Goal: Communication & Community: Participate in discussion

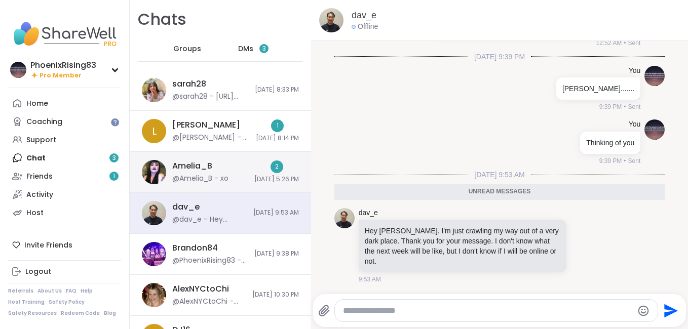
click at [254, 181] on span "[DATE] 5:26 PM" at bounding box center [276, 179] width 45 height 9
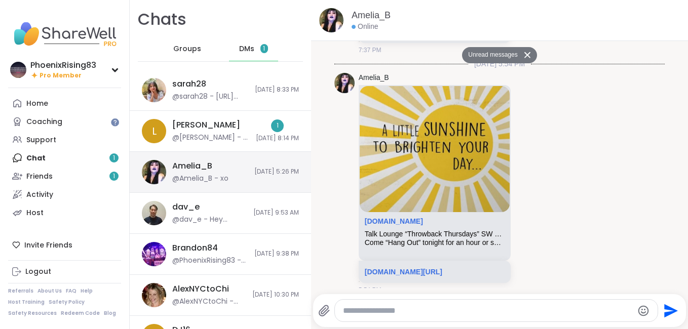
scroll to position [4065, 0]
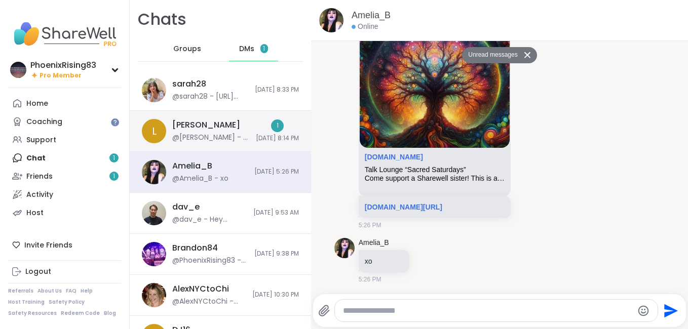
click at [256, 133] on div "1 [DATE] 8:14 PM" at bounding box center [277, 131] width 43 height 23
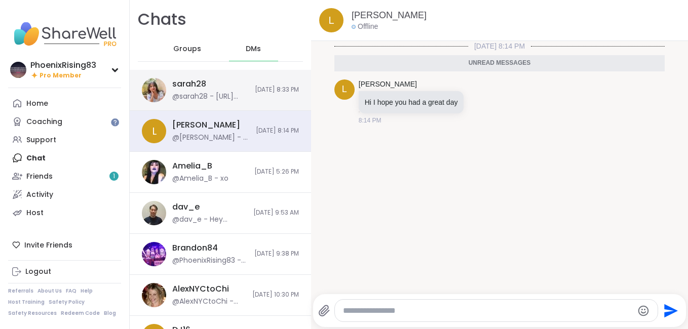
click at [260, 96] on div "sarah28 @sarah28 - [URL][DOMAIN_NAME] [DATE] 8:33 PM" at bounding box center [220, 90] width 181 height 41
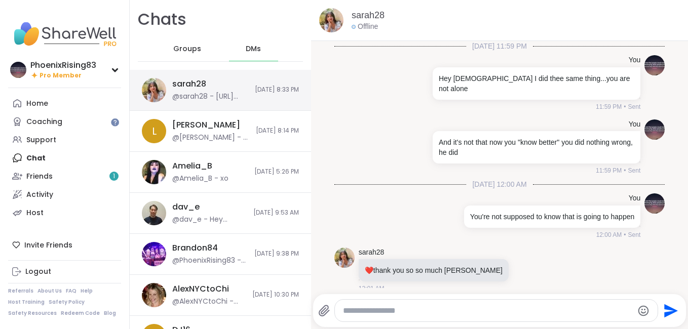
scroll to position [2359, 0]
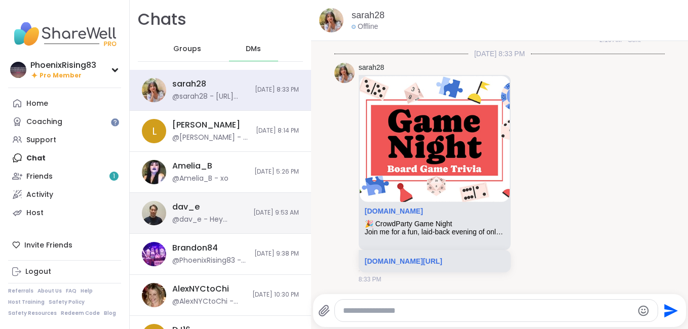
click at [264, 218] on div "dav_e @dav_e - Hey [PERSON_NAME]. I'm just crawling my way out of a very dark p…" at bounding box center [220, 213] width 181 height 41
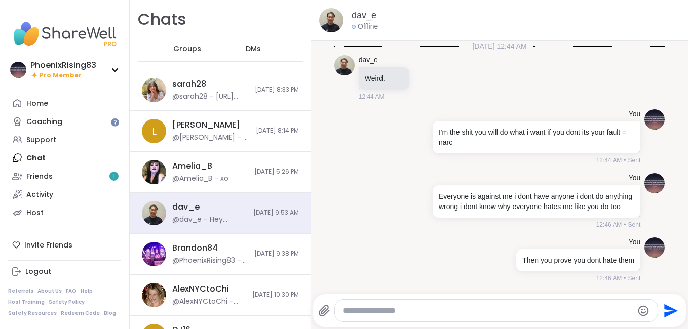
scroll to position [13805, 0]
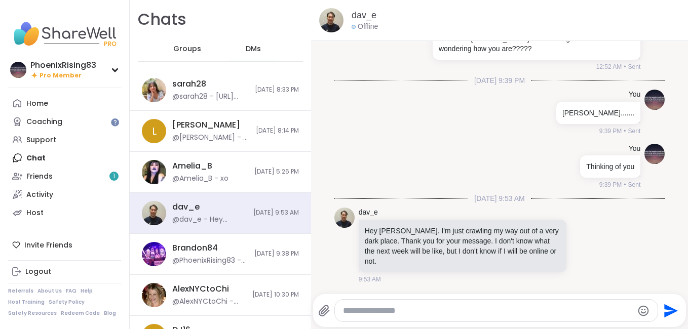
click at [416, 312] on textarea "Type your message" at bounding box center [488, 311] width 290 height 10
type textarea "**********"
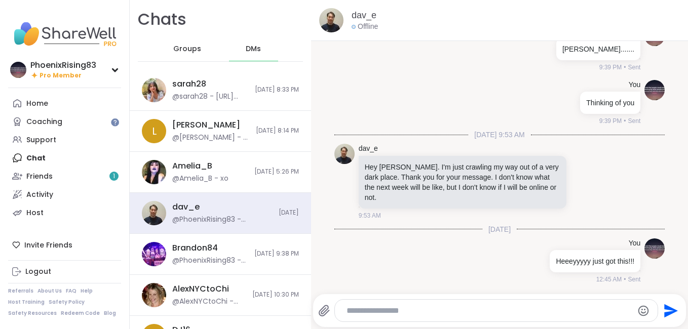
scroll to position [13869, 0]
type textarea "**********"
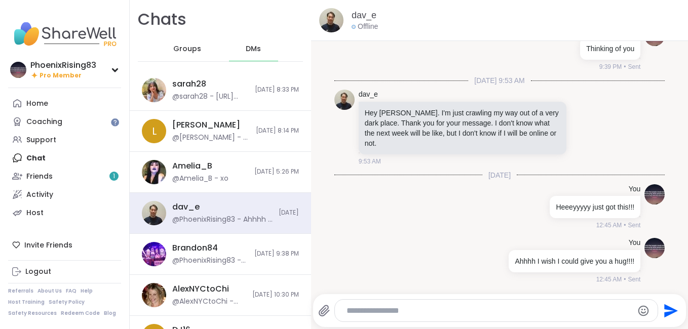
scroll to position [13923, 0]
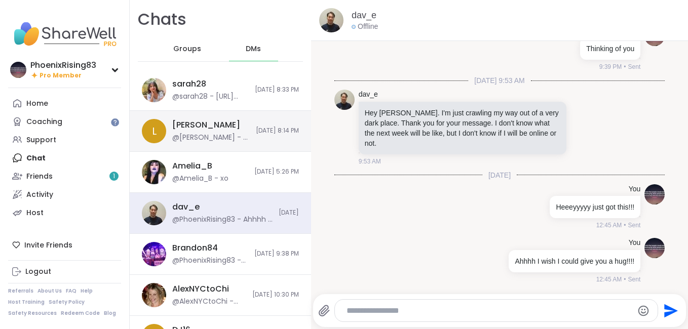
click at [283, 132] on span "[DATE] 8:14 PM" at bounding box center [277, 131] width 43 height 9
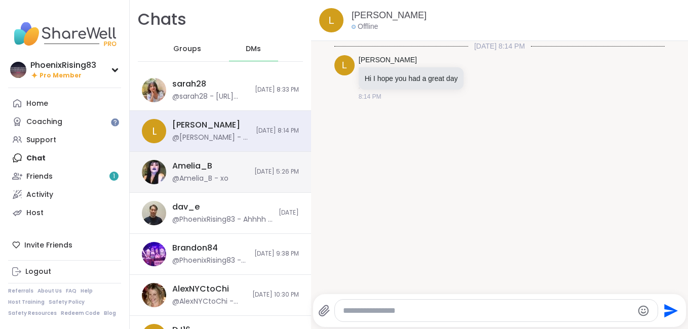
click at [271, 186] on div "Amelia_B @Amelia_B - xo [DATE] 5:26 PM" at bounding box center [220, 172] width 181 height 41
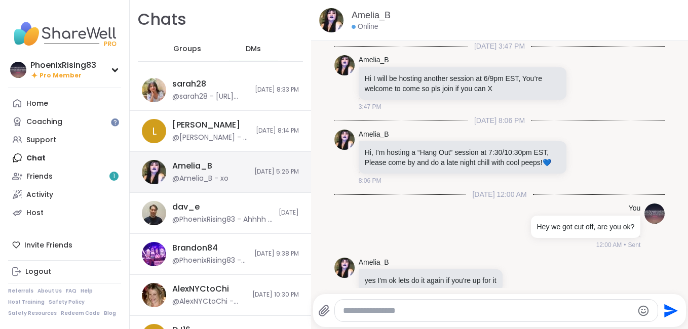
scroll to position [4041, 0]
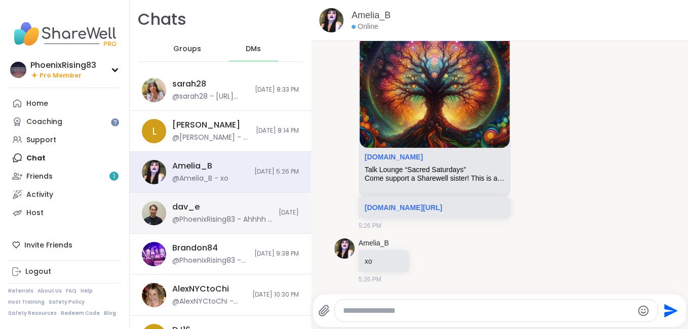
click at [251, 209] on div "dav_e @PhoenixRising83 - Ahhhh I wish I could give you a hug!!!!" at bounding box center [222, 213] width 100 height 23
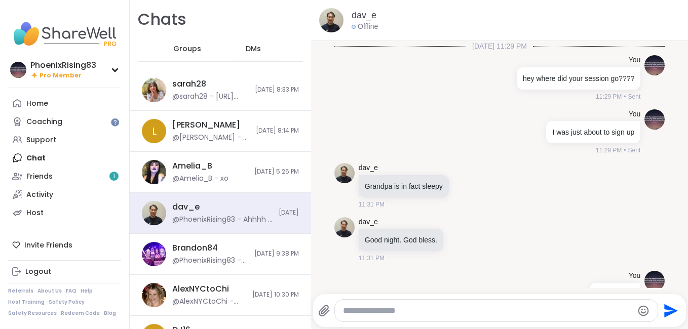
scroll to position [20083, 0]
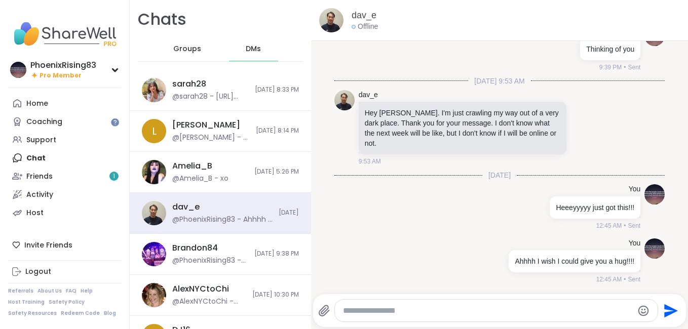
click at [408, 315] on textarea "Type your message" at bounding box center [488, 311] width 290 height 10
type textarea "*"
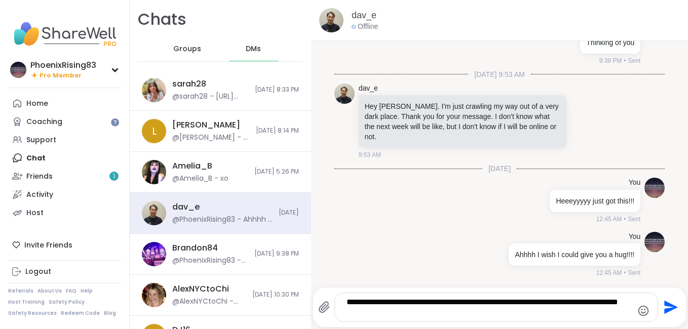
type textarea "**********"
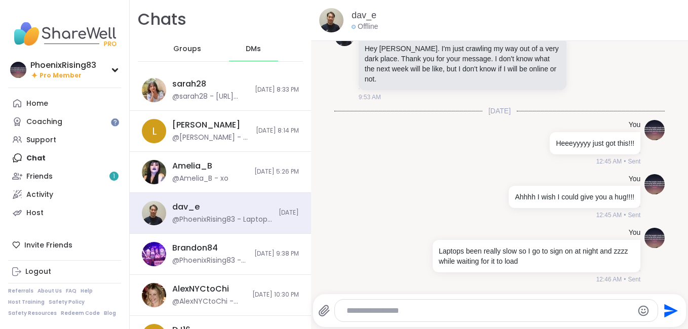
scroll to position [20147, 0]
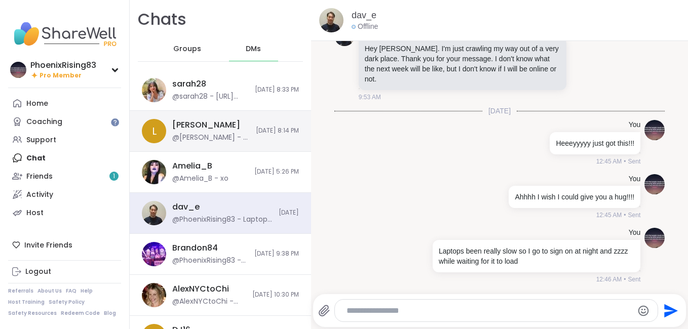
click at [197, 139] on div "@[PERSON_NAME] - Hi I hope you had a great day" at bounding box center [211, 138] width 78 height 10
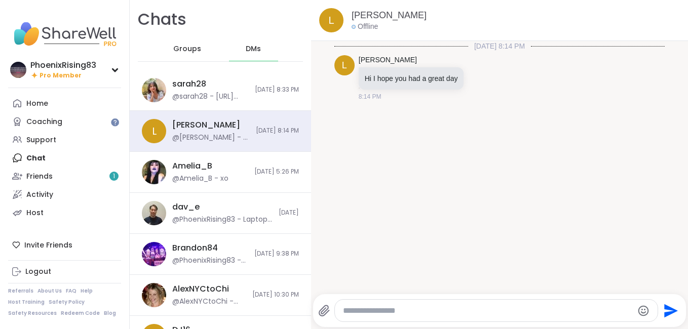
click at [550, 312] on textarea "Type your message" at bounding box center [488, 311] width 290 height 10
type textarea "**********"
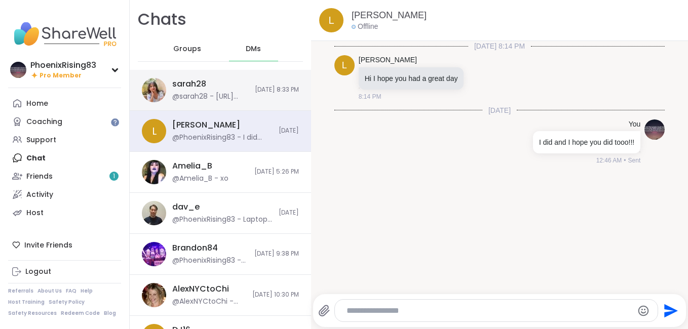
click at [287, 76] on div "sarah28 @sarah28 - [URL][DOMAIN_NAME] [DATE] 8:33 PM" at bounding box center [220, 90] width 181 height 41
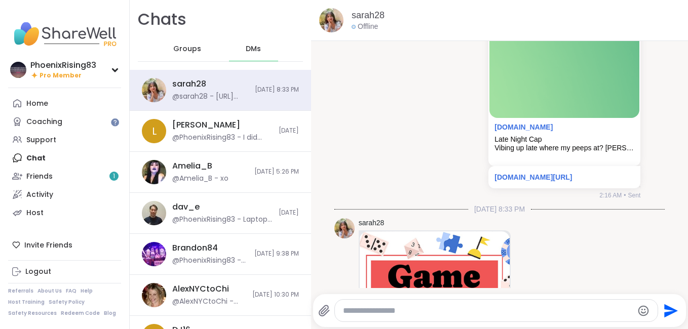
scroll to position [2359, 0]
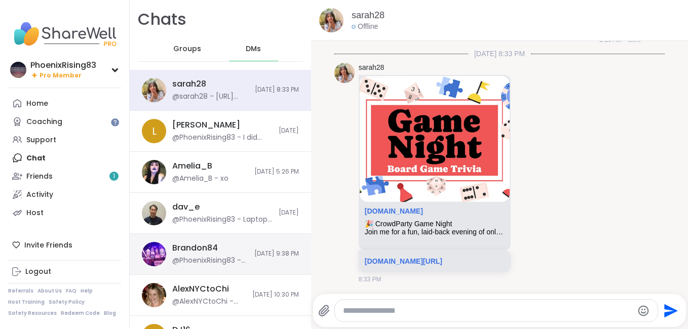
click at [254, 255] on span "[DATE] 9:38 PM" at bounding box center [276, 254] width 45 height 9
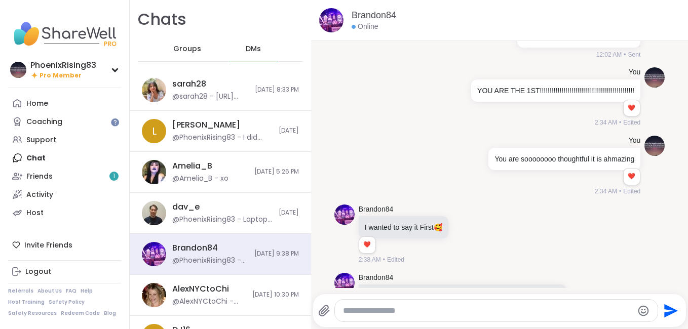
scroll to position [8687, 0]
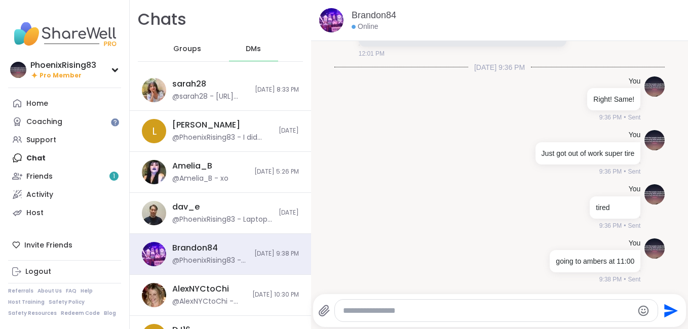
click at [447, 311] on textarea "Type your message" at bounding box center [488, 311] width 290 height 10
type textarea "**********"
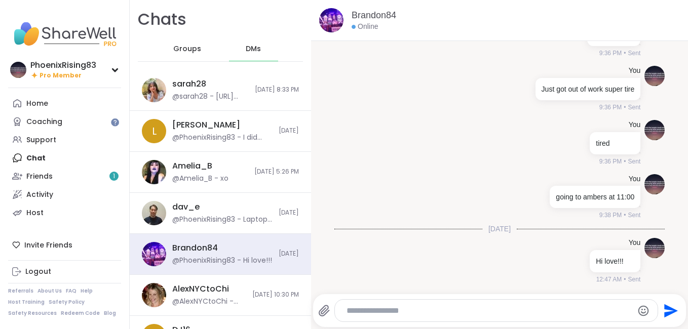
scroll to position [8751, 0]
type textarea "**********"
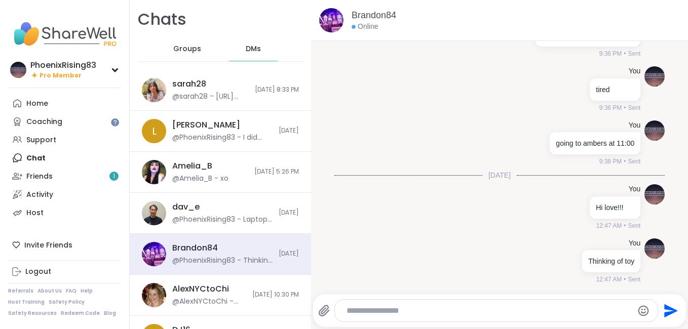
scroll to position [8805, 0]
type textarea "******"
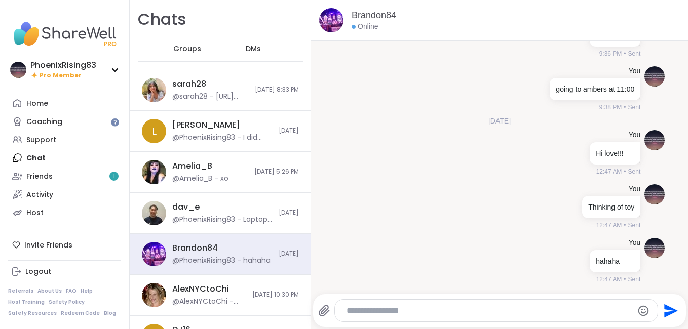
scroll to position [8859, 0]
type textarea "**********"
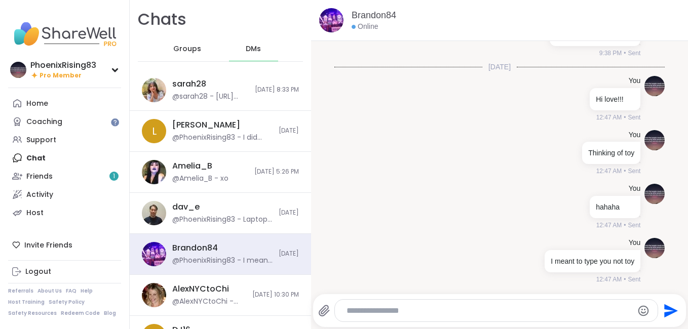
scroll to position [8913, 0]
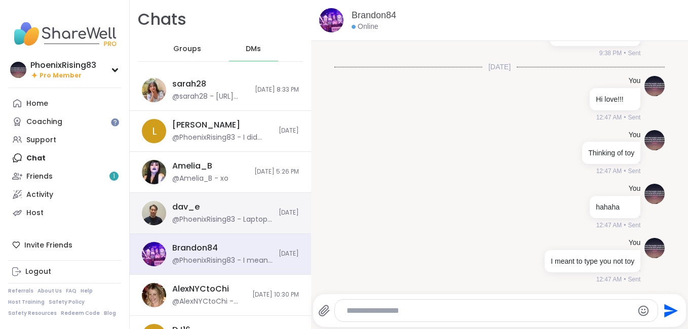
click at [222, 217] on div "@PhoenixRising83 - Laptops been really slow so I go to sign on at night and zzz…" at bounding box center [222, 220] width 100 height 10
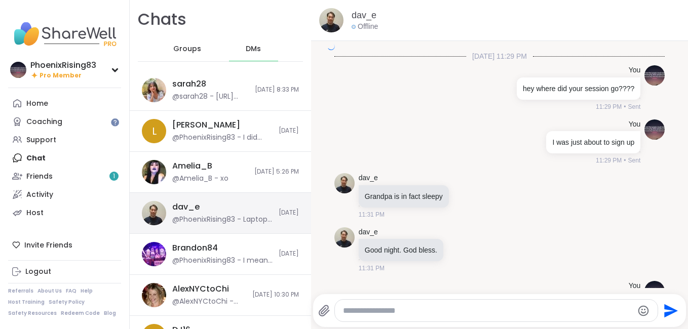
click at [222, 217] on div "@PhoenixRising83 - Laptops been really slow so I go to sign on at night and zzz…" at bounding box center [222, 220] width 100 height 10
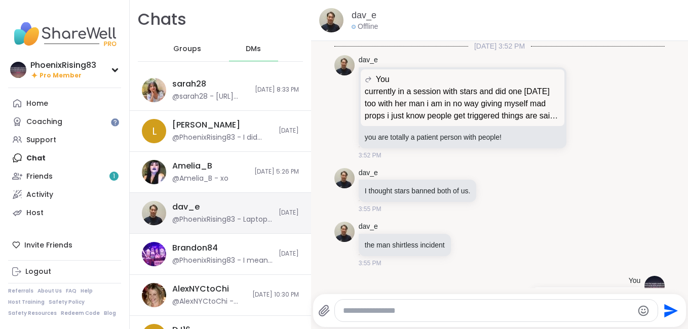
scroll to position [27039, 0]
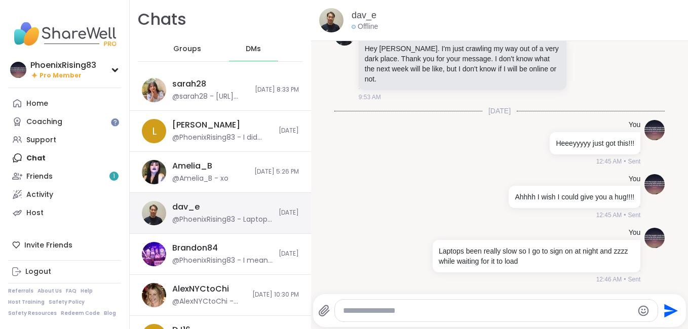
click at [222, 217] on div "@PhoenixRising83 - Laptops been really slow so I go to sign on at night and zzz…" at bounding box center [222, 220] width 100 height 10
click at [285, 222] on div "dav_e @PhoenixRising83 - Laptops been really slow so I go to sign on at night a…" at bounding box center [220, 213] width 181 height 41
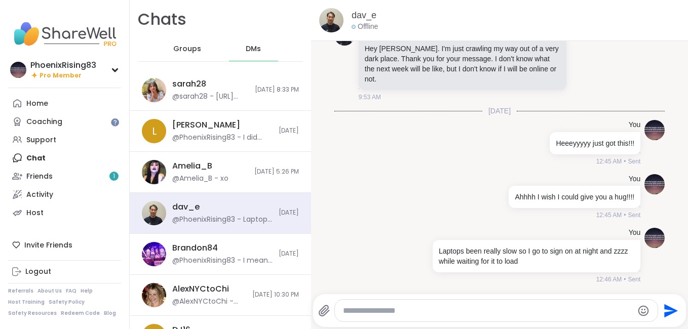
click at [388, 306] on textarea "Type your message" at bounding box center [488, 311] width 290 height 10
type textarea "**********"
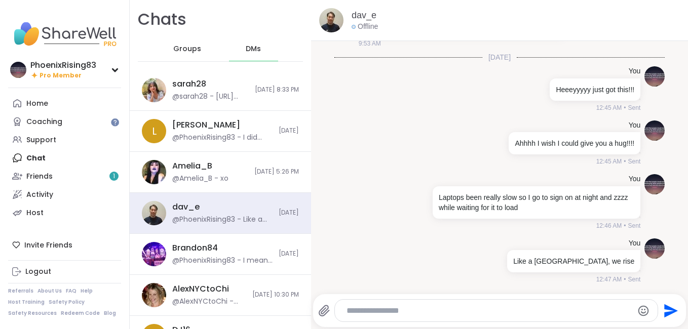
scroll to position [27093, 0]
type textarea "**********"
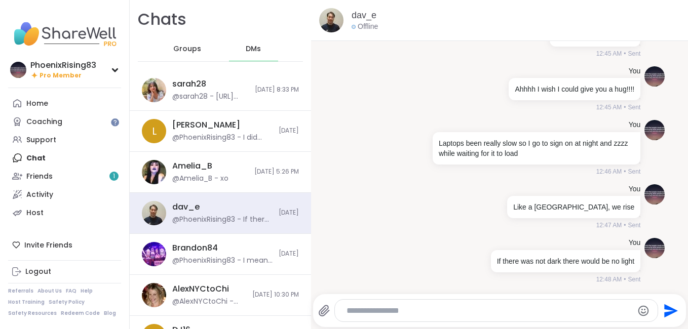
scroll to position [27147, 0]
type textarea "**********"
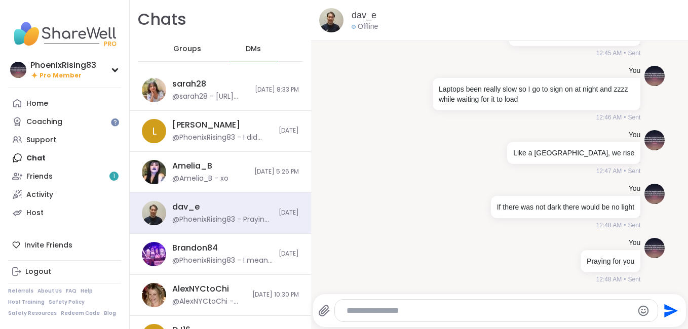
scroll to position [27201, 0]
type textarea "*****"
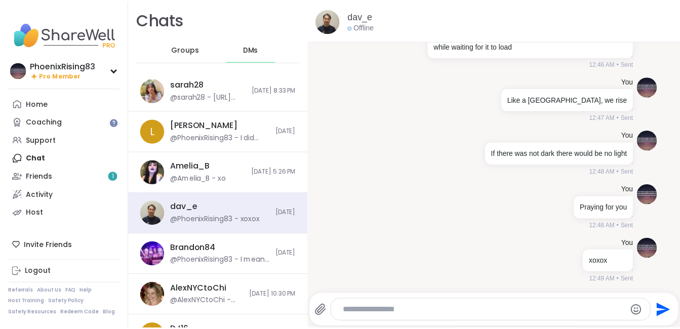
scroll to position [27255, 0]
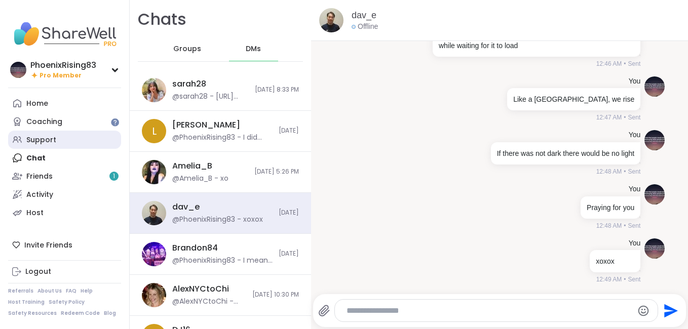
click at [83, 140] on link "Support" at bounding box center [64, 140] width 113 height 18
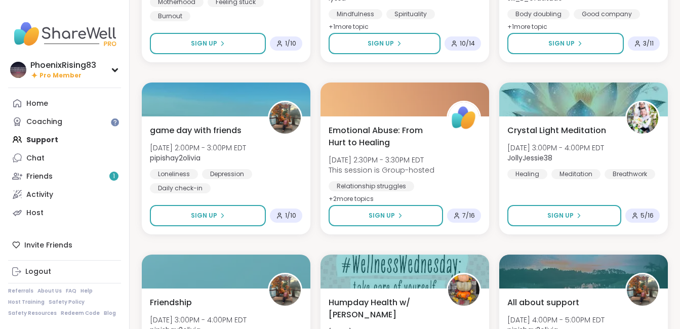
scroll to position [1726, 0]
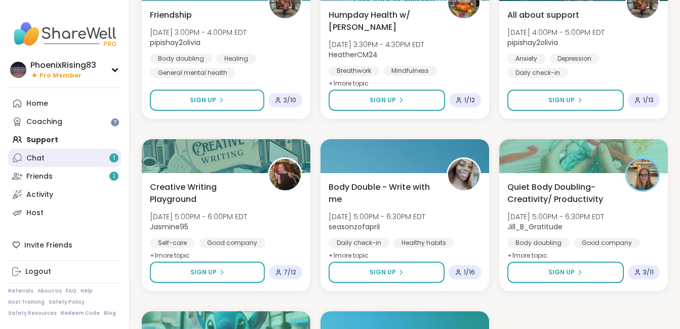
click at [96, 162] on link "Chat 1" at bounding box center [64, 158] width 113 height 18
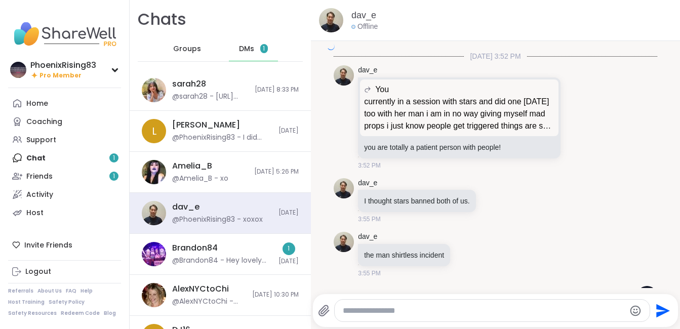
click at [680, 42] on html "PhoenixRising83 Pro Member PhoenixRising83 Pro Member Profile Membership Settin…" at bounding box center [340, 164] width 680 height 329
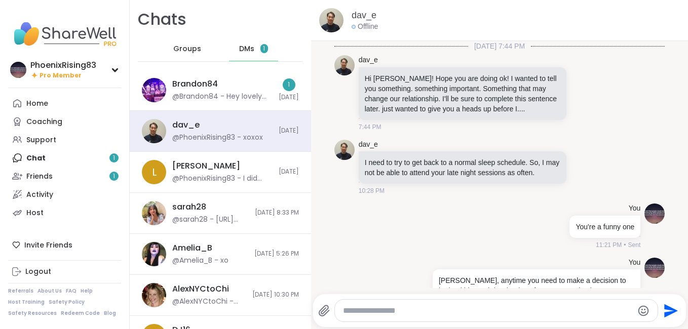
scroll to position [34447, 0]
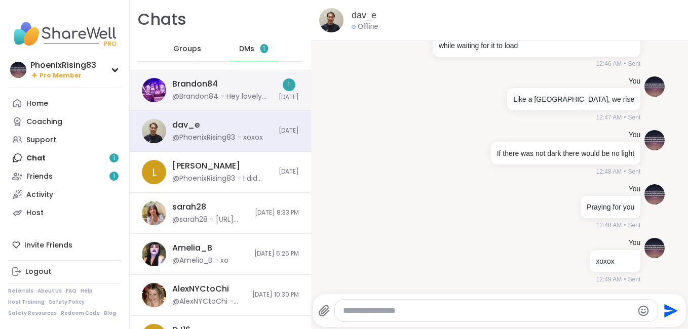
click at [279, 80] on div "1 [DATE]" at bounding box center [289, 90] width 20 height 23
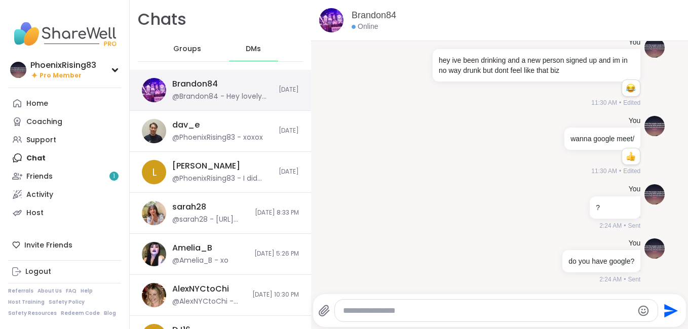
scroll to position [16078, 0]
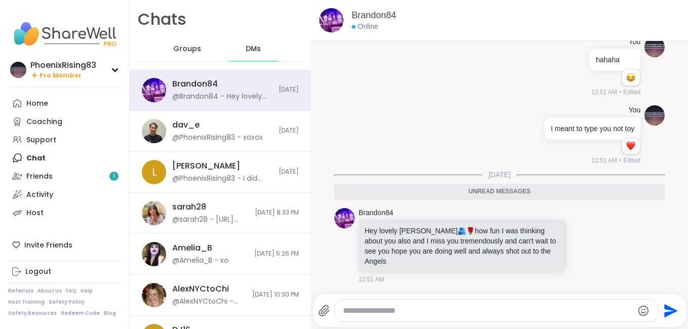
click at [413, 314] on textarea "Type your message" at bounding box center [488, 311] width 290 height 10
type textarea "**********"
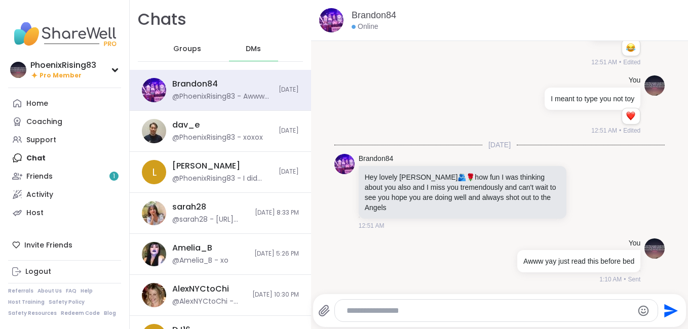
scroll to position [16108, 0]
type textarea "**********"
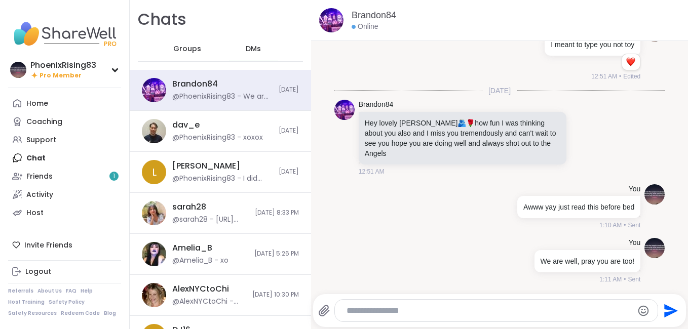
scroll to position [16162, 0]
type textarea "**********"
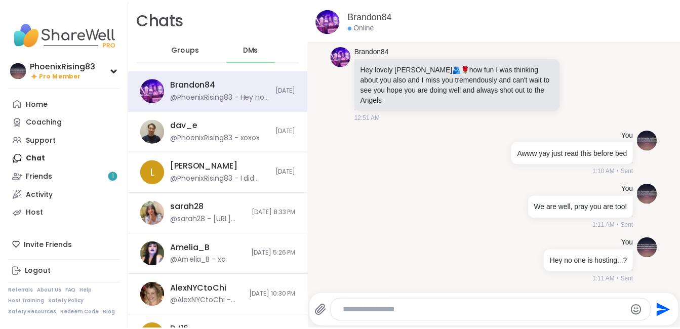
scroll to position [16216, 0]
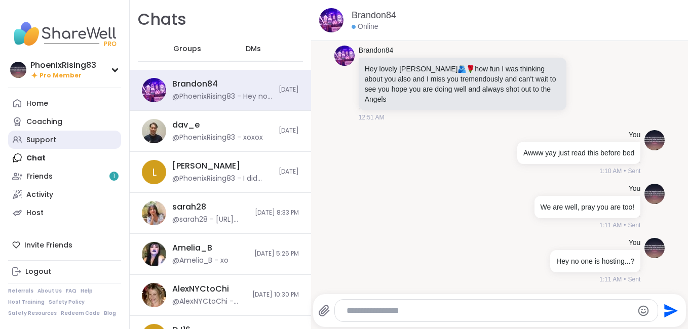
click at [87, 144] on link "Support" at bounding box center [64, 140] width 113 height 18
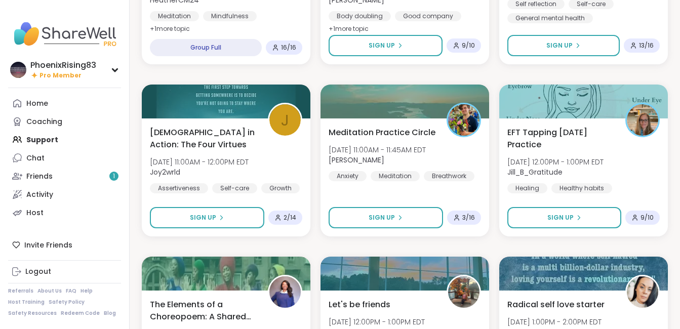
scroll to position [863, 0]
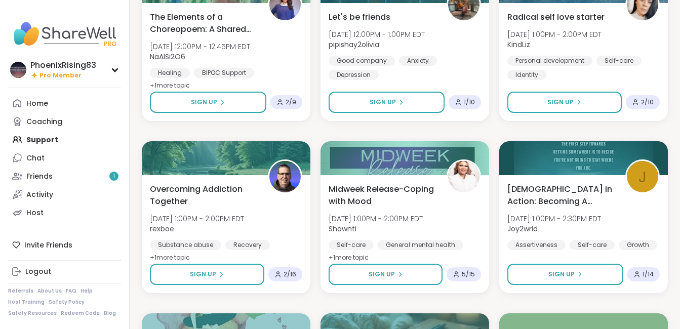
drag, startPoint x: 678, startPoint y: 226, endPoint x: 687, endPoint y: 226, distance: 9.1
click at [680, 226] on html "PhoenixRising83 Pro Member PhoenixRising83 Pro Member Profile Membership Settin…" at bounding box center [340, 252] width 680 height 2231
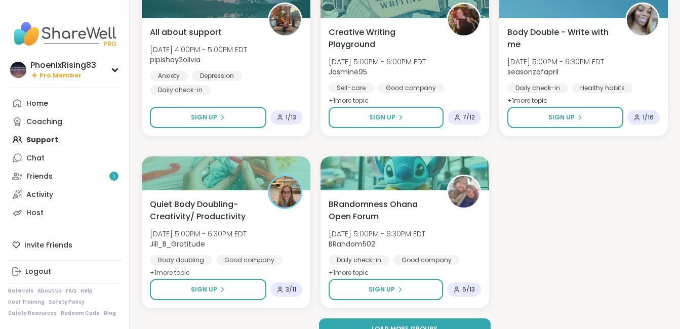
scroll to position [1902, 0]
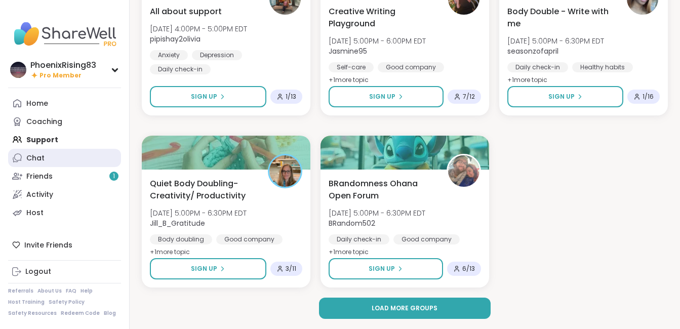
click at [82, 156] on link "Chat" at bounding box center [64, 158] width 113 height 18
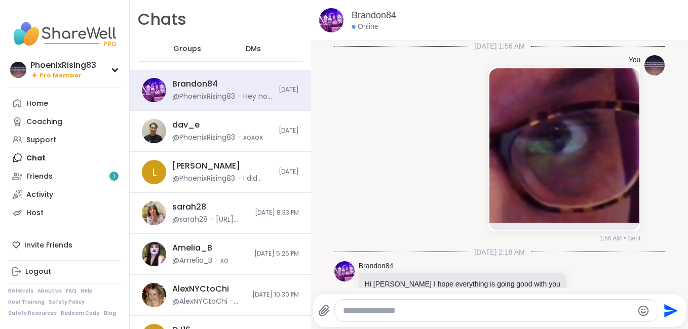
scroll to position [16206, 0]
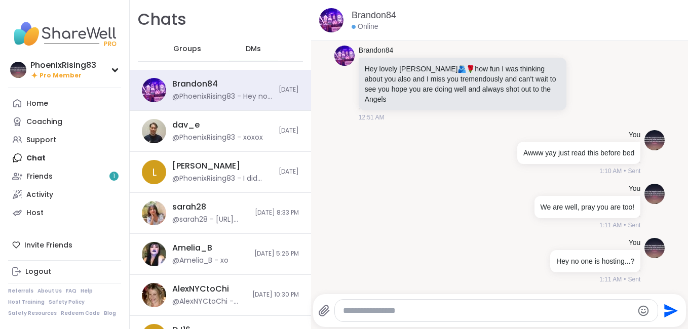
click at [454, 311] on textarea "Type your message" at bounding box center [488, 311] width 290 height 10
type textarea "**********"
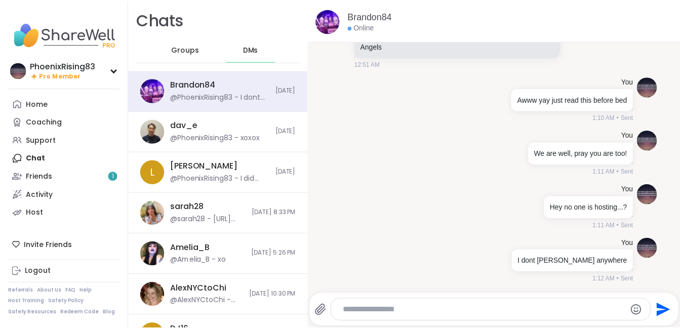
scroll to position [16260, 0]
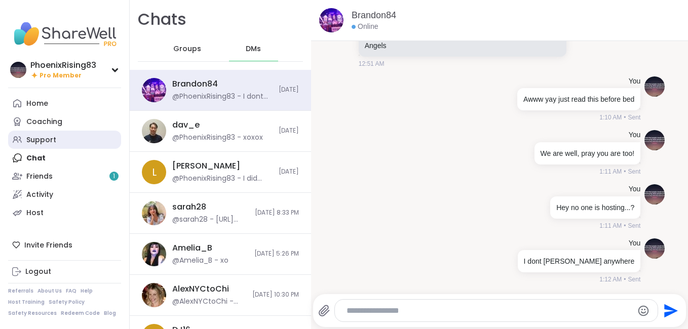
click at [74, 139] on link "Support" at bounding box center [64, 140] width 113 height 18
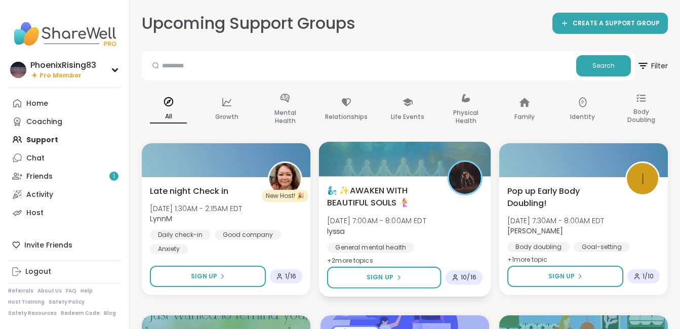
click at [454, 217] on div "🧞‍♂️ ✨AWAKEN WITH BEAUTIFUL SOULS 🧜‍♀️ [DATE] 7:00AM - 8:00AM EDT lyssa General…" at bounding box center [405, 225] width 156 height 83
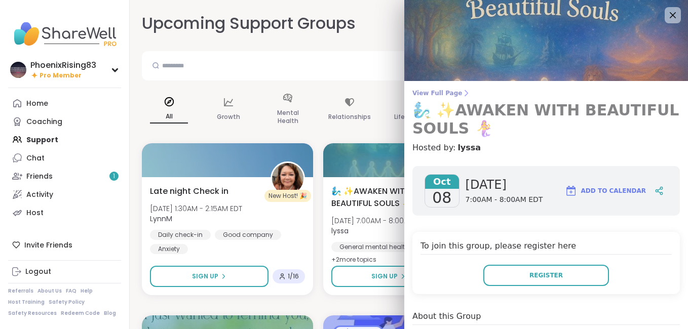
click at [465, 95] on icon at bounding box center [466, 94] width 3 height 6
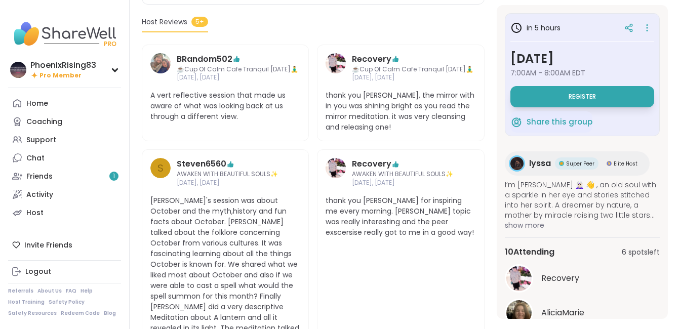
scroll to position [75, 0]
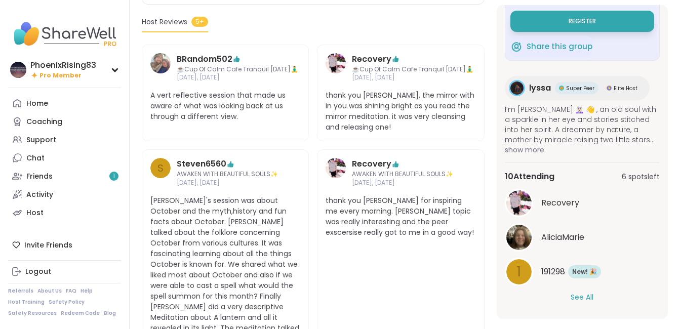
click at [568, 303] on div "10 Attending 6 spots left Recovery AliciaMarie 1 191298 New Member! 🎉 New! 🎉 Se…" at bounding box center [582, 236] width 155 height 149
click at [580, 293] on button "See All" at bounding box center [582, 297] width 23 height 11
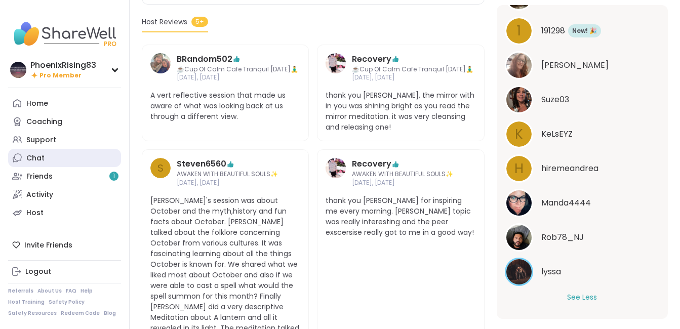
click at [41, 151] on link "Chat" at bounding box center [64, 158] width 113 height 18
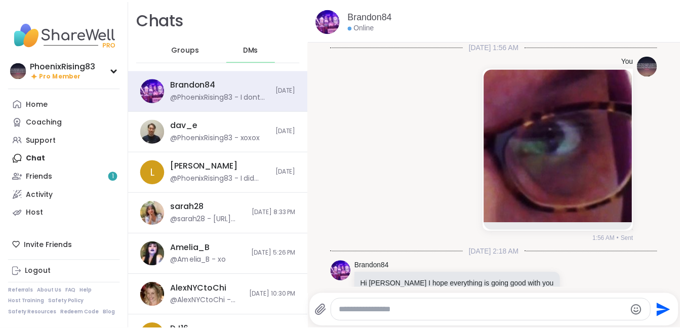
scroll to position [16260, 0]
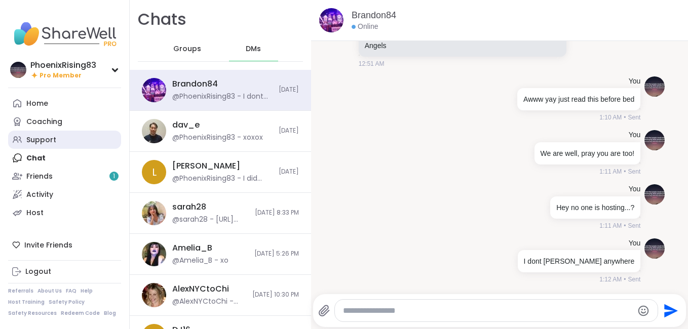
click at [66, 133] on link "Support" at bounding box center [64, 140] width 113 height 18
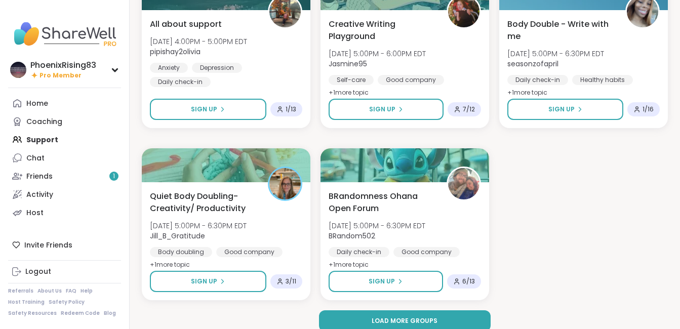
scroll to position [1902, 0]
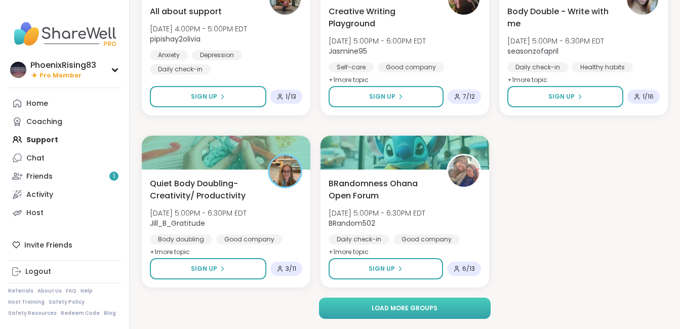
click at [394, 306] on span "Load more groups" at bounding box center [405, 308] width 66 height 9
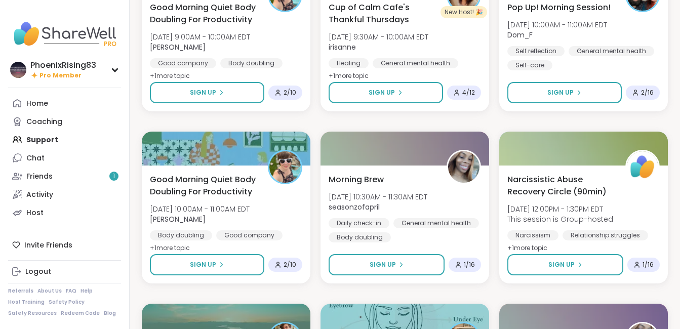
scroll to position [3916, 0]
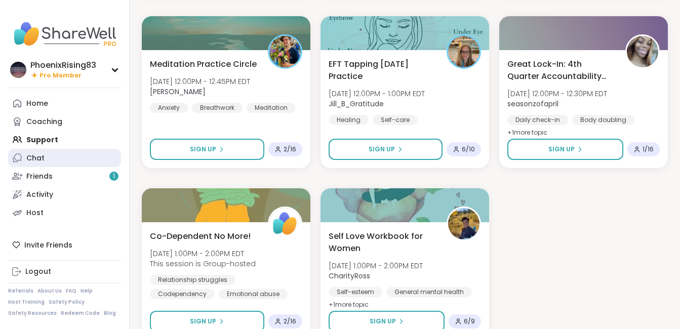
click at [35, 157] on div "Chat" at bounding box center [35, 158] width 18 height 10
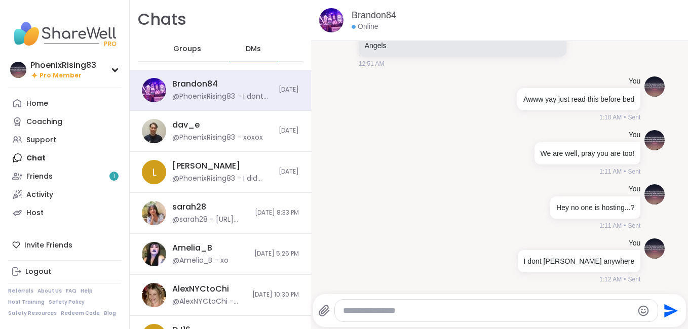
scroll to position [288, 0]
